Goal: Task Accomplishment & Management: Complete application form

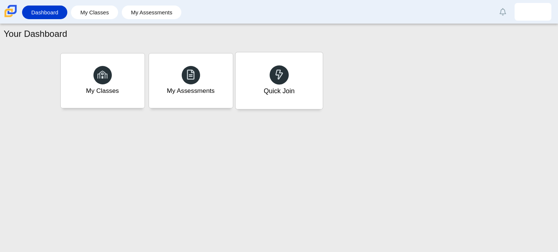
click at [288, 90] on div "Quick Join" at bounding box center [278, 91] width 31 height 10
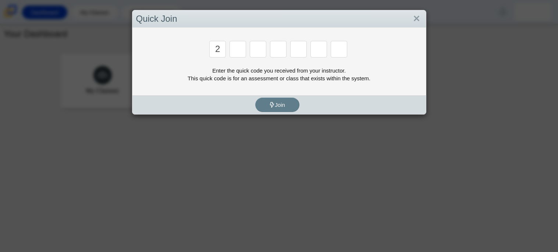
type input "2"
type input "c"
type input "i"
type input "u"
type input "p"
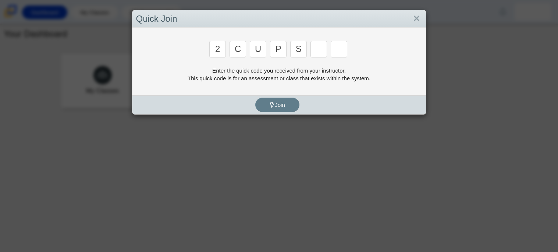
type input "s"
type input "4"
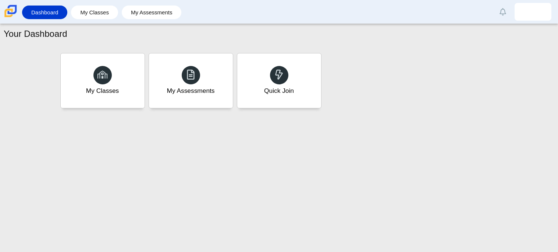
type input "a"
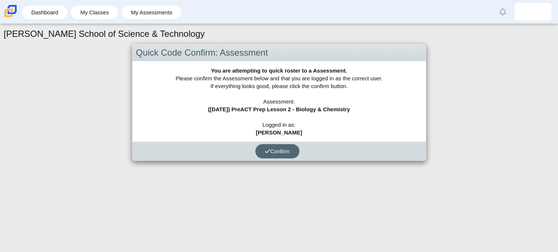
click at [278, 144] on button "Confirm" at bounding box center [277, 151] width 44 height 14
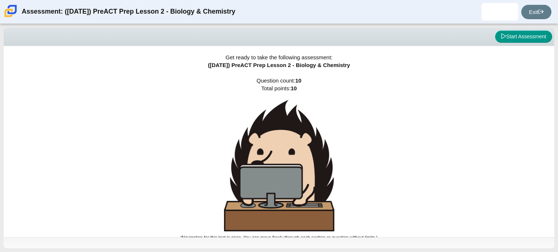
scroll to position [4, 0]
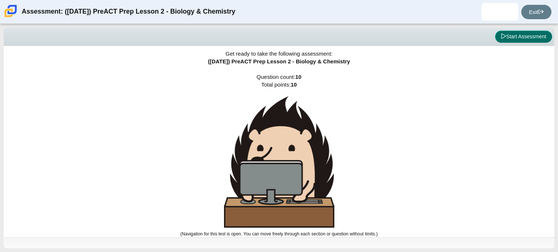
click at [509, 35] on button "Start Assessment" at bounding box center [523, 37] width 57 height 13
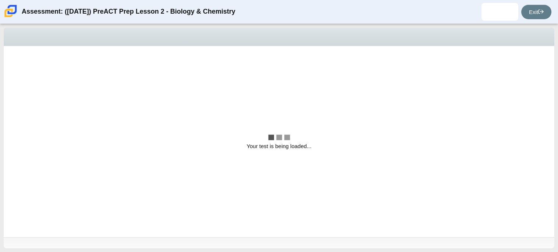
scroll to position [0, 0]
select select "88c27e0d-eae0-4ba9-ac20-9160ce6547ef"
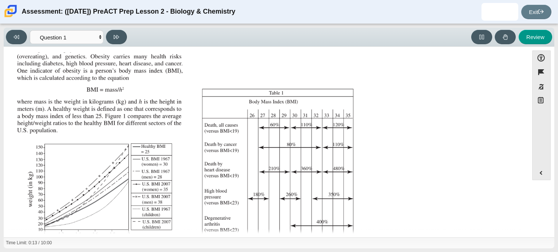
scroll to position [156, 0]
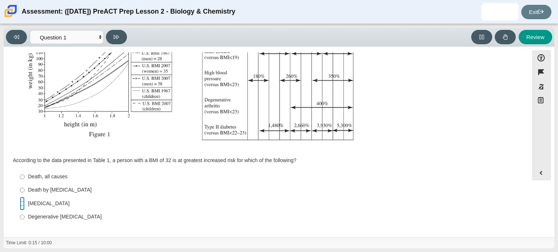
click at [24, 206] on input "Type II [MEDICAL_DATA] II [MEDICAL_DATA]" at bounding box center [22, 202] width 5 height 13
radio input "true"
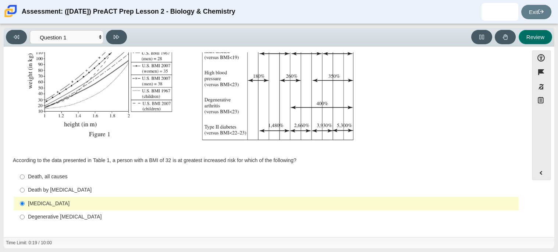
click at [534, 39] on button "Review" at bounding box center [535, 37] width 33 height 14
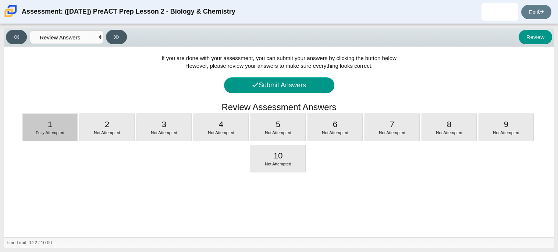
click at [66, 128] on div "1 Fully Attempted" at bounding box center [50, 127] width 54 height 27
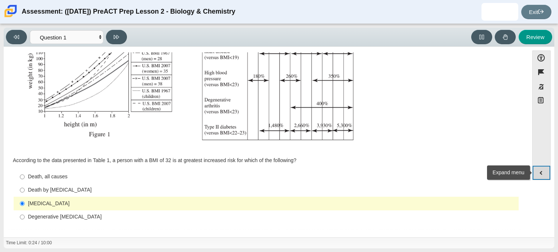
click at [541, 173] on button "Expand menu" at bounding box center [542, 173] width 18 height 14
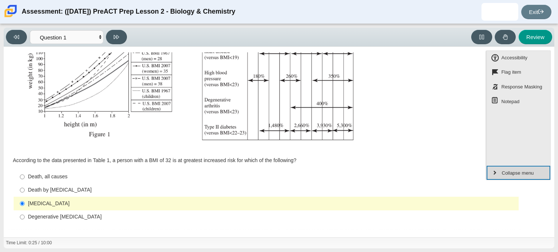
click at [541, 173] on button "Collapse menu" at bounding box center [519, 173] width 64 height 14
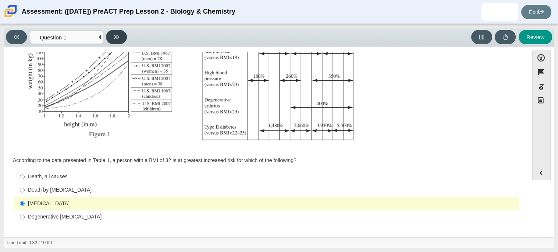
click at [107, 32] on button at bounding box center [116, 37] width 21 height 14
select select "f31ee183-ab53-48c9-9374-3a18949ab500"
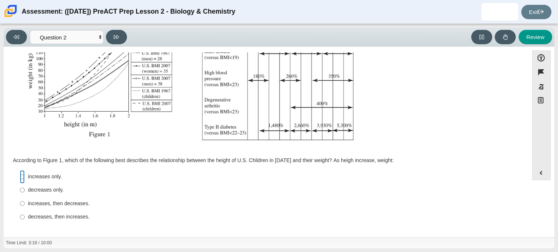
click at [22, 177] on input "increases only. increases only." at bounding box center [22, 176] width 5 height 13
radio input "true"
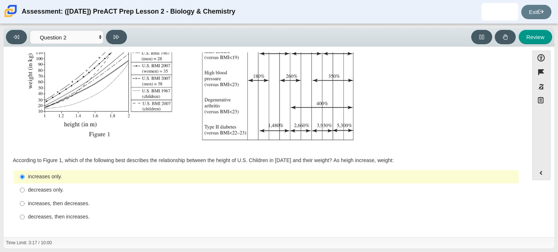
click at [24, 204] on label "increases, then decreases. increases, then decreases." at bounding box center [267, 202] width 504 height 13
click at [24, 204] on input "increases, then decreases. increases, then decreases." at bounding box center [22, 202] width 5 height 13
radio input "true"
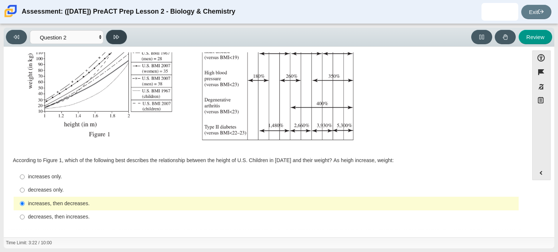
click at [120, 34] on button at bounding box center [116, 37] width 21 height 14
select select "45e82964-709e-4180-9336-970e18221224"
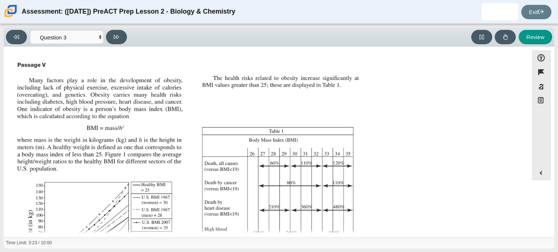
scroll to position [164, 0]
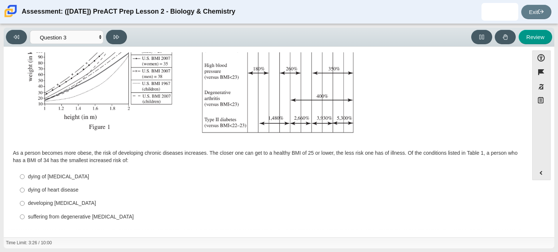
click at [29, 201] on div "developing [MEDICAL_DATA]" at bounding box center [272, 202] width 488 height 7
click at [25, 201] on input "developing [MEDICAL_DATA] developing [MEDICAL_DATA]" at bounding box center [22, 202] width 5 height 13
radio input "true"
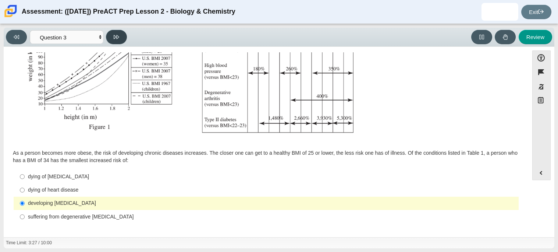
click at [117, 42] on button at bounding box center [116, 37] width 21 height 14
select select "71dcacfe-cf8b-4cdc-be22-b82c8aec5da2"
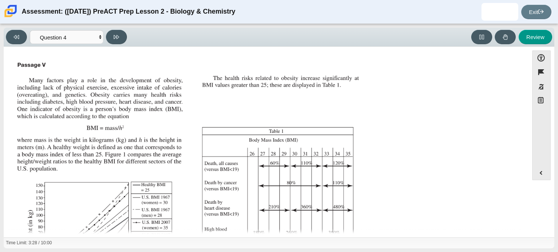
scroll to position [157, 0]
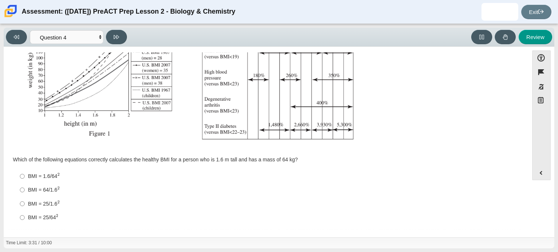
click at [14, 175] on li "BMI = 1.6/64 2 BMI = 1.6/642" at bounding box center [266, 176] width 505 height 14
click at [19, 174] on label "BMI = 1.6/64 2 BMI = 1.6/642" at bounding box center [267, 176] width 504 height 14
click at [20, 174] on input "BMI = 1.6/64 2 BMI = 1.6/642" at bounding box center [22, 176] width 5 height 14
radio input "true"
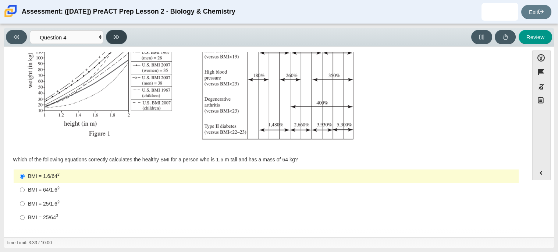
click at [118, 40] on button at bounding box center [116, 37] width 21 height 14
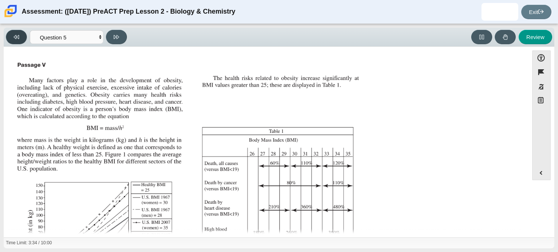
click at [14, 36] on icon at bounding box center [17, 37] width 6 height 6
select select "71dcacfe-cf8b-4cdc-be22-b82c8aec5da2"
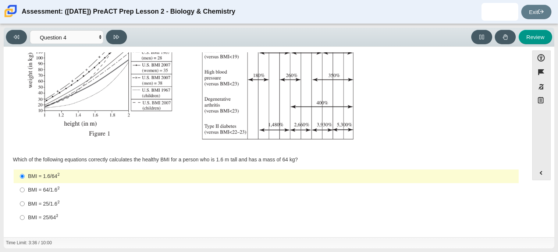
click at [25, 192] on label "BMI = 64/1.6 2 BMI = 64/1.62" at bounding box center [267, 190] width 504 height 14
click at [25, 192] on input "BMI = 64/1.6 2 BMI = 64/1.62" at bounding box center [22, 190] width 5 height 14
radio input "true"
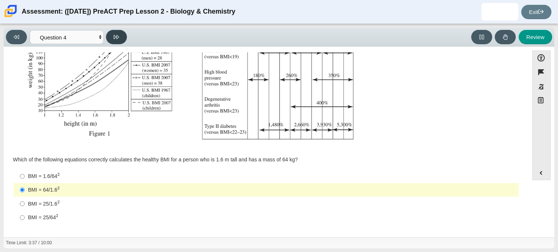
click at [115, 42] on button at bounding box center [116, 37] width 21 height 14
select select "c6558c8b-086a-4b4c-b582-9428309971ba"
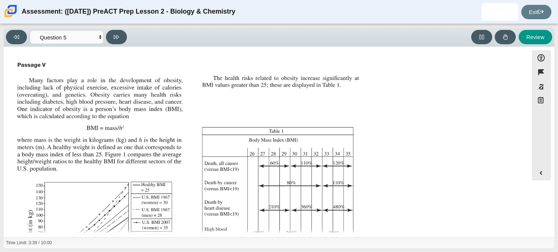
scroll to position [156, 0]
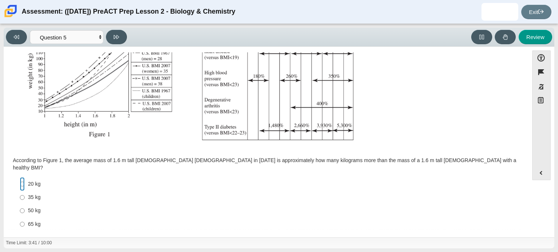
click at [22, 178] on input "20 kg 20 kg" at bounding box center [22, 183] width 5 height 13
radio input "true"
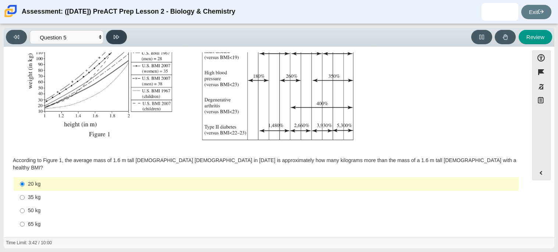
click at [117, 39] on icon at bounding box center [117, 37] width 6 height 6
select select "74d98ab6-2529-481e-9250-4e9263ec31cd"
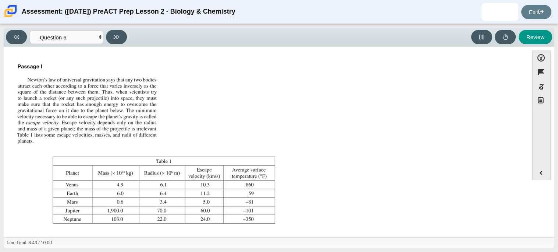
scroll to position [84, 0]
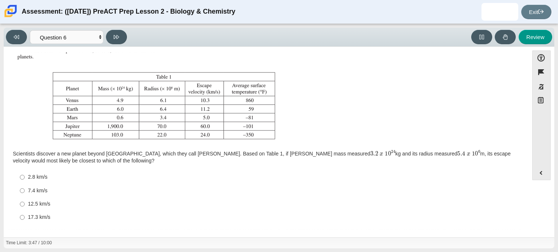
click at [19, 200] on label "12.5 km/s 12.5 km/s" at bounding box center [267, 203] width 504 height 13
click at [20, 200] on input "12.5 km/s 12.5 km/s" at bounding box center [22, 203] width 5 height 13
radio input "true"
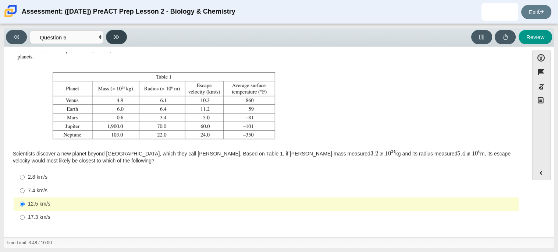
click at [119, 43] on button at bounding box center [116, 37] width 21 height 14
select select "31694628-7769-4744-9964-d3ed6115c03c"
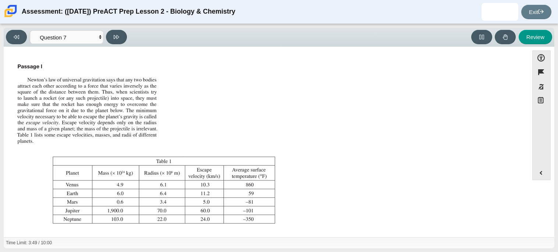
scroll to position [77, 0]
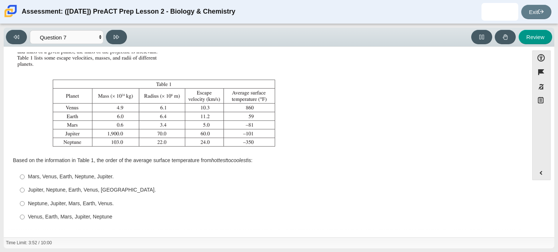
click at [39, 214] on div "Venus, Earth, Mars, Jupiter, Neptune" at bounding box center [272, 216] width 488 height 7
click at [25, 214] on input "Venus, Earth, Mars, Jupiter, Neptune Venus, Earth, Mars, Jupiter, Neptune" at bounding box center [22, 216] width 5 height 13
radio input "true"
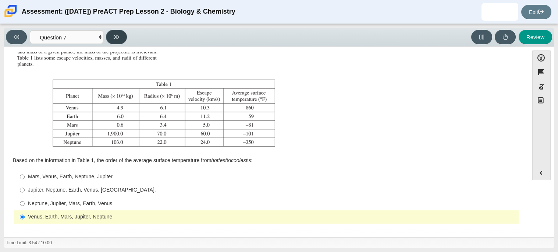
click at [120, 31] on button at bounding box center [116, 37] width 21 height 14
select select "02960795-9514-4c41-985f-77b6951c8514"
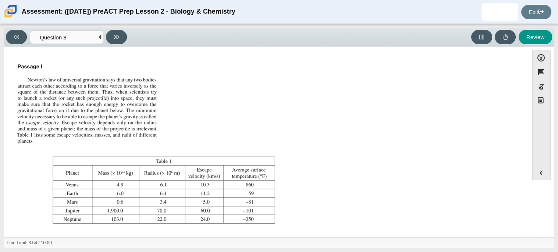
scroll to position [84, 0]
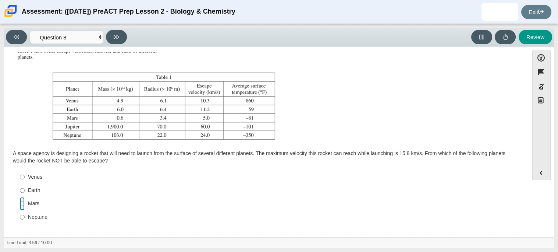
click at [24, 201] on input "Mars Mars" at bounding box center [22, 203] width 5 height 13
radio input "true"
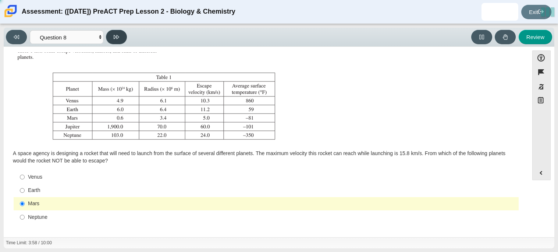
click at [117, 41] on button at bounding box center [116, 37] width 21 height 14
select select "ef19177f-9eb9-441f-a0b9-65cd4e602bb5"
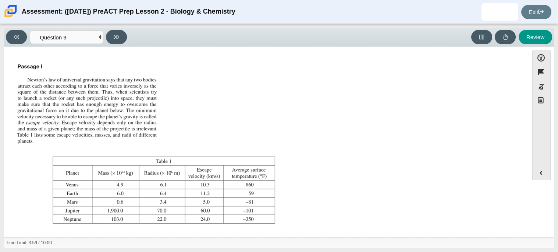
scroll to position [77, 0]
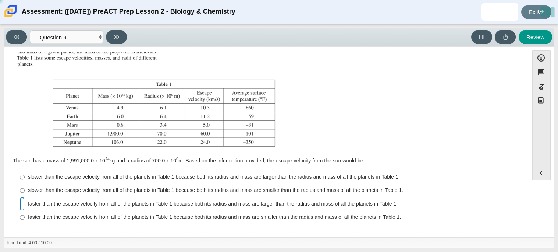
click at [21, 203] on input "faster than the escape velocity from all of the planets in Table 1 because both…" at bounding box center [22, 203] width 5 height 13
radio input "true"
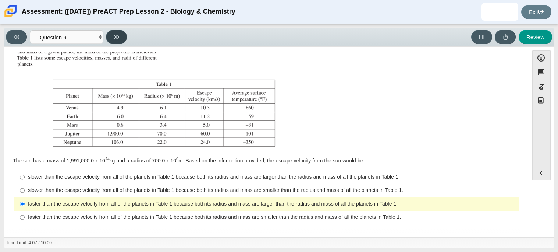
click at [119, 38] on button at bounding box center [116, 37] width 21 height 14
select select "b9bf8baa-c570-4e7d-b5c0-da6c71b27e9c"
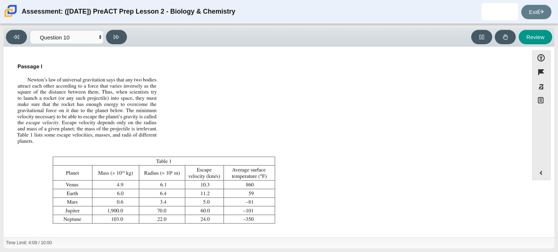
scroll to position [84, 0]
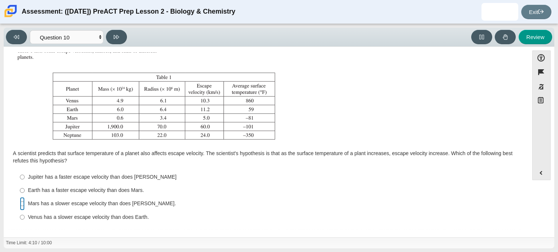
click at [21, 204] on input "Mars has a slower escape velocity than does [PERSON_NAME]. [PERSON_NAME] has a …" at bounding box center [22, 203] width 5 height 13
radio input "true"
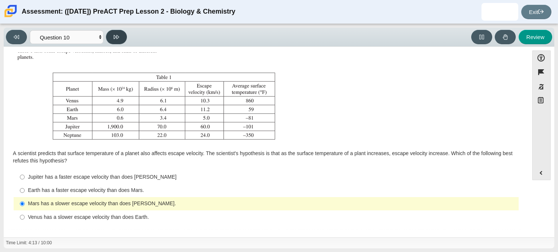
click at [118, 36] on icon at bounding box center [117, 37] width 6 height 6
select select "review"
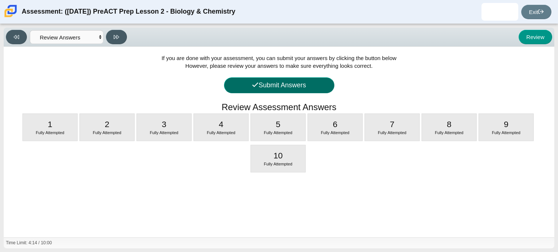
click at [281, 85] on button "Submit Answers" at bounding box center [279, 85] width 110 height 16
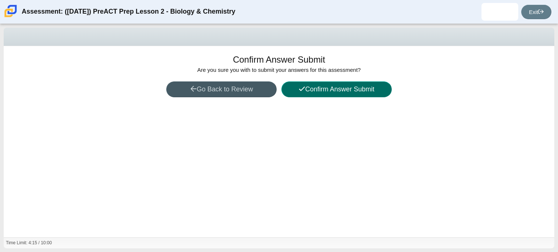
click at [327, 92] on button "Confirm Answer Submit" at bounding box center [336, 89] width 110 height 16
